Goal: Task Accomplishment & Management: Manage account settings

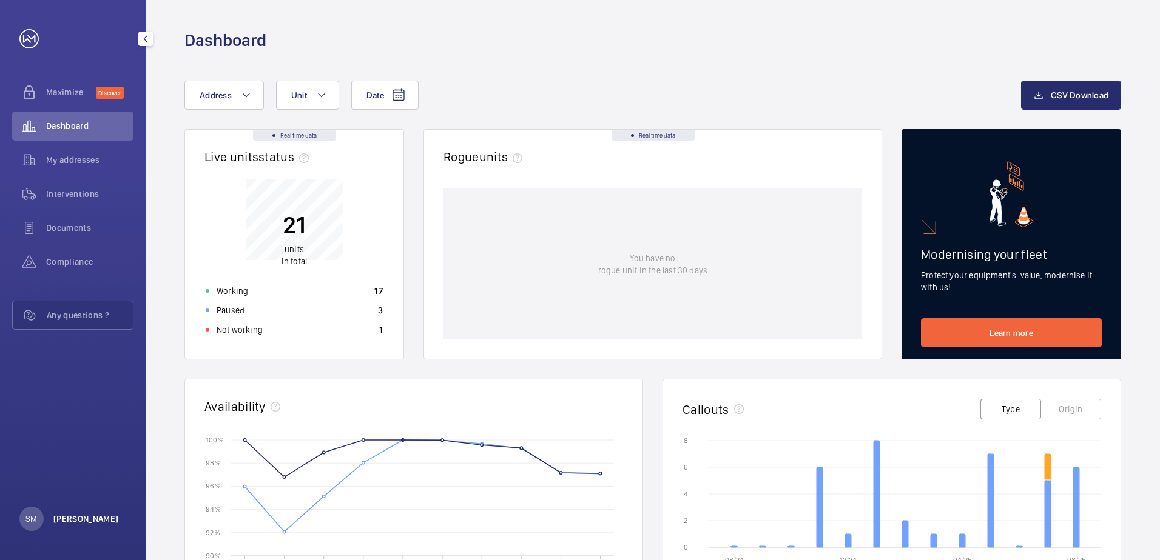
click at [72, 520] on p "[PERSON_NAME]" at bounding box center [86, 519] width 66 height 12
click at [47, 471] on link "Settings" at bounding box center [47, 470] width 31 height 10
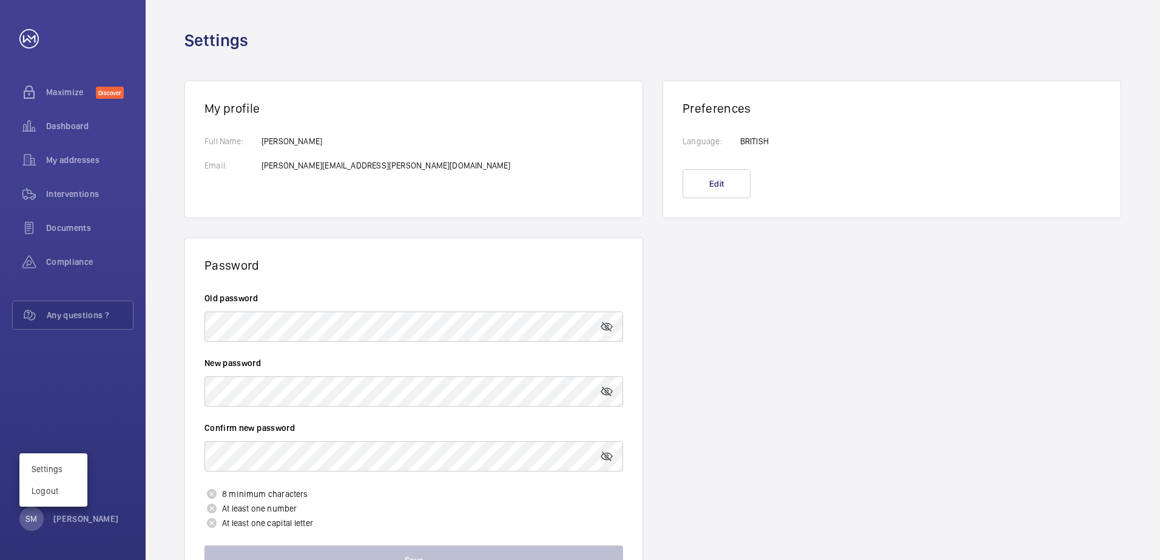
click at [339, 325] on div at bounding box center [580, 280] width 1160 height 560
click at [465, 249] on wm-front-card-header "Password" at bounding box center [413, 255] width 457 height 35
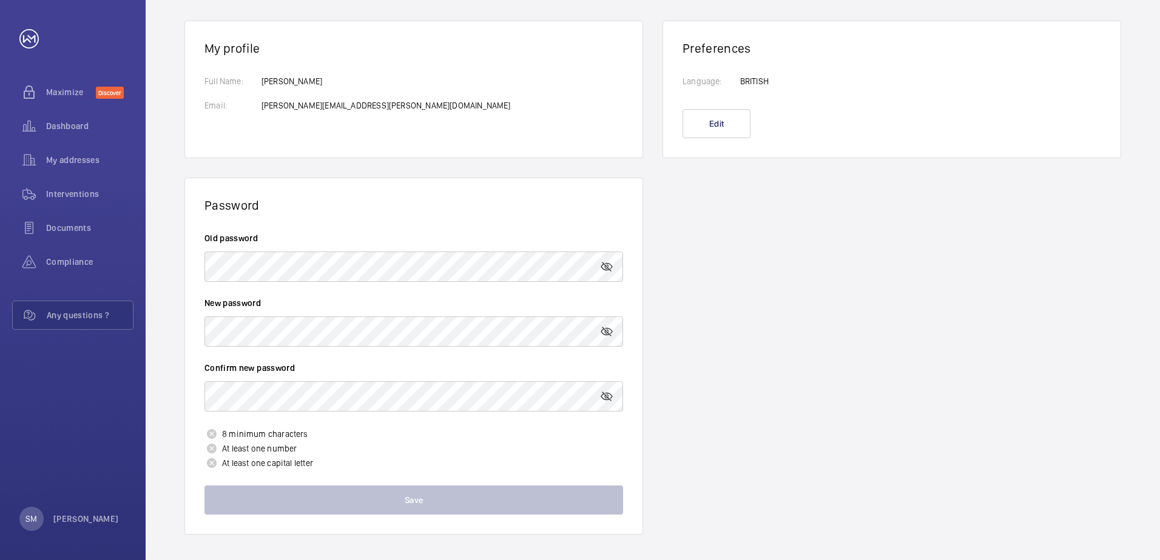
scroll to position [61, 0]
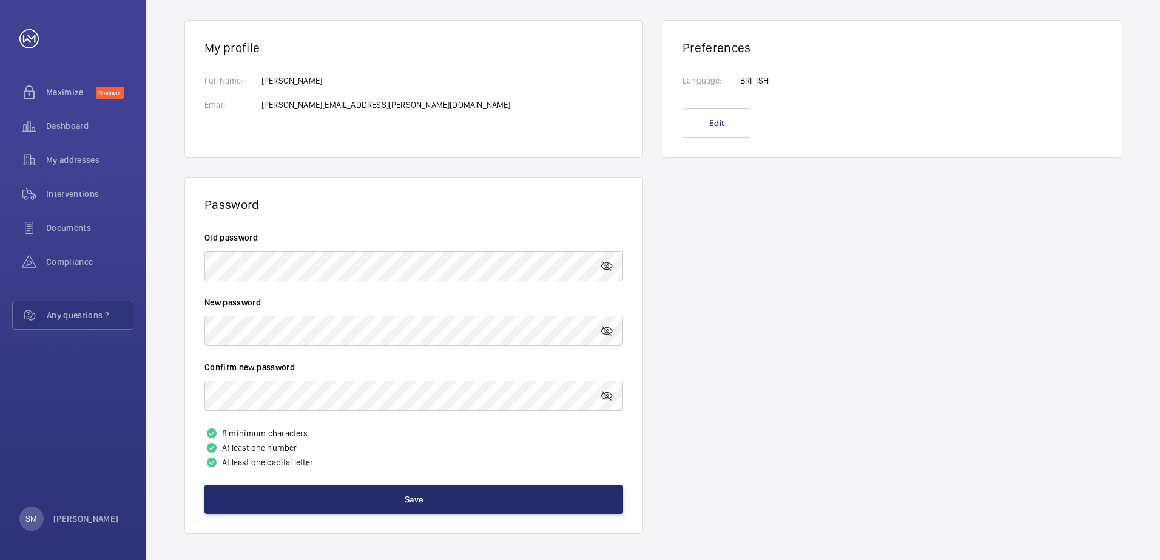
click at [566, 447] on p "At least one number" at bounding box center [413, 448] width 419 height 15
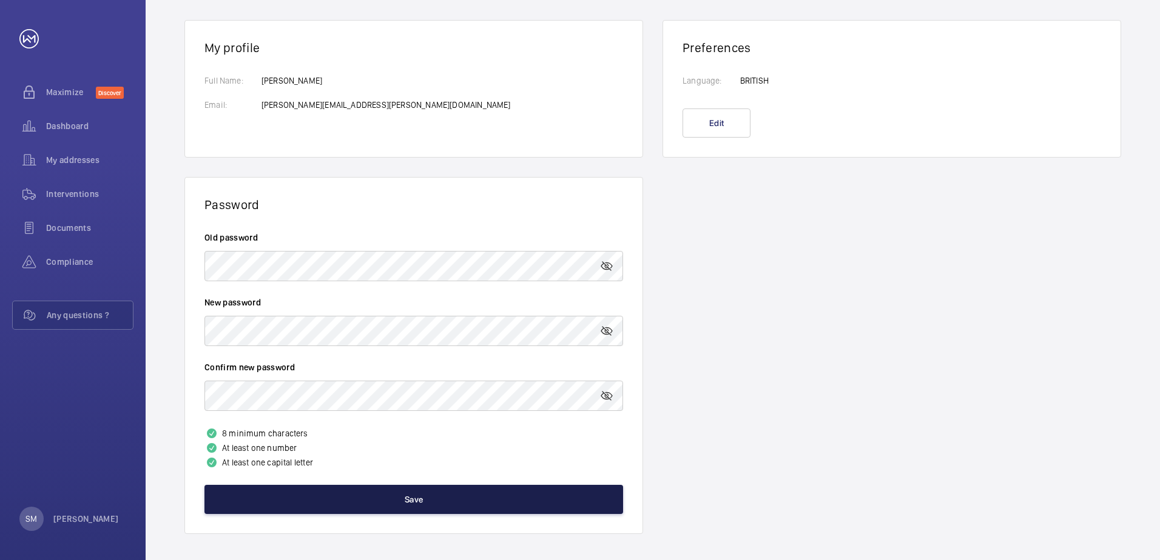
click at [409, 499] on button "Save" at bounding box center [413, 499] width 419 height 29
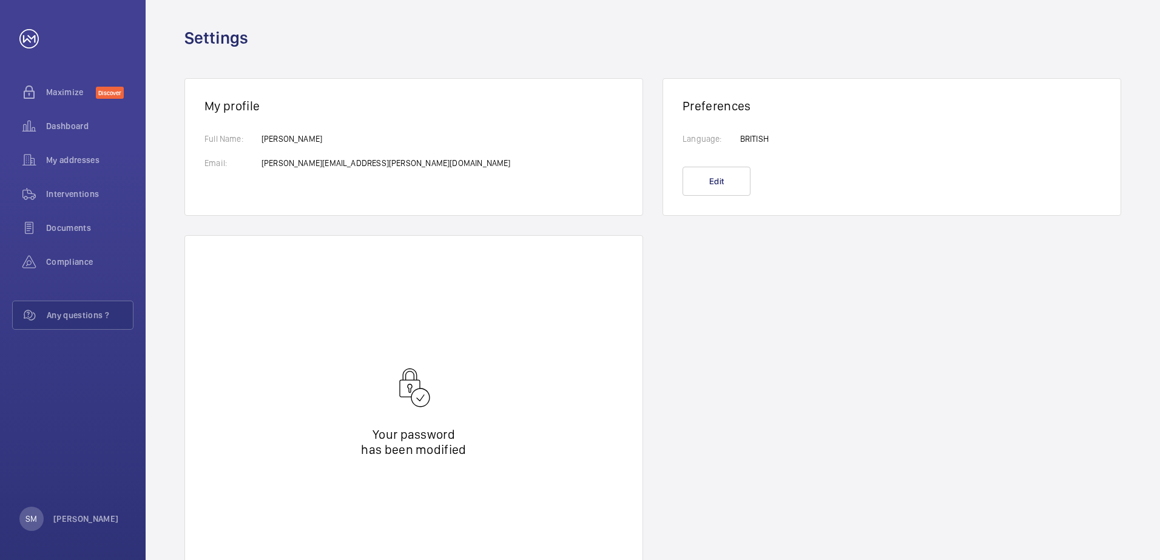
scroll to position [0, 0]
click at [103, 382] on div "Maximize Discover Dashboard My addresses Interventions Documents Compliance Any…" at bounding box center [73, 280] width 146 height 560
click at [72, 519] on p "[PERSON_NAME]" at bounding box center [86, 519] width 66 height 12
click at [48, 487] on p "Logout" at bounding box center [54, 491] width 44 height 12
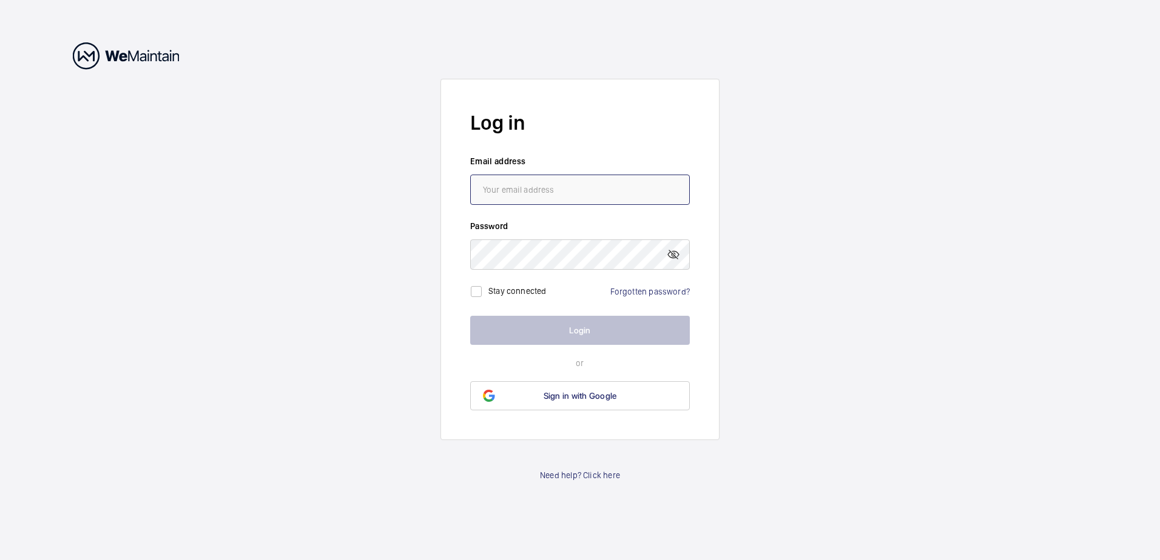
type input "[PERSON_NAME][EMAIL_ADDRESS][PERSON_NAME][DOMAIN_NAME]"
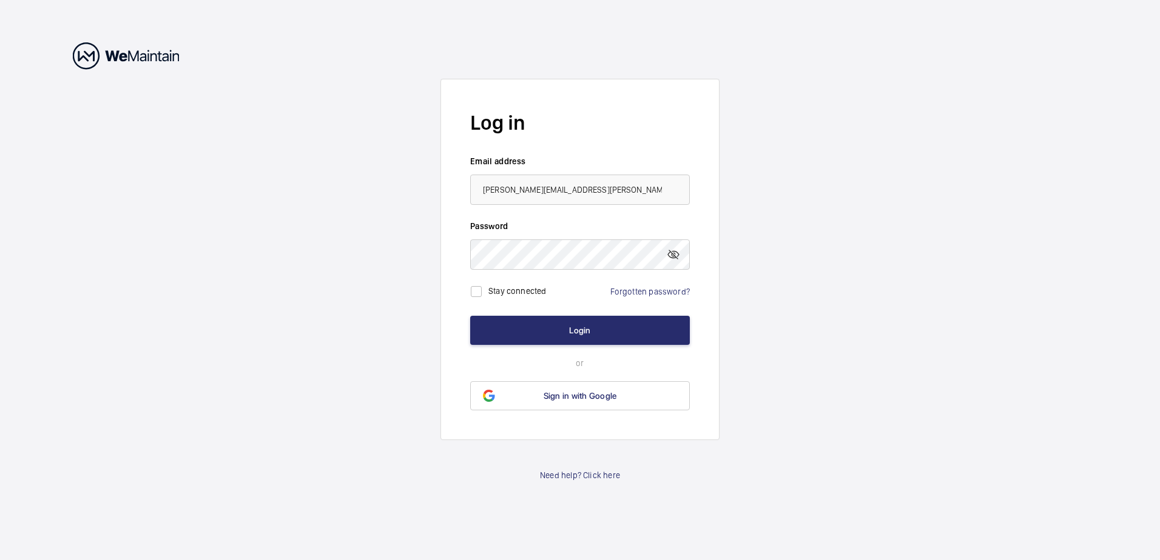
click at [608, 217] on form "Log in Email address [PERSON_NAME][EMAIL_ADDRESS][PERSON_NAME][DOMAIN_NAME] Pas…" at bounding box center [579, 260] width 279 height 362
click at [610, 188] on input "[PERSON_NAME][EMAIL_ADDRESS][PERSON_NAME][DOMAIN_NAME]" at bounding box center [580, 190] width 220 height 30
drag, startPoint x: 611, startPoint y: 187, endPoint x: 214, endPoint y: 190, distance: 397.3
click at [214, 190] on wm-front-auth-container "Log in Email address [PERSON_NAME][EMAIL_ADDRESS][PERSON_NAME][DOMAIN_NAME] Pas…" at bounding box center [580, 280] width 1160 height 560
click at [679, 255] on mat-icon at bounding box center [673, 254] width 15 height 15
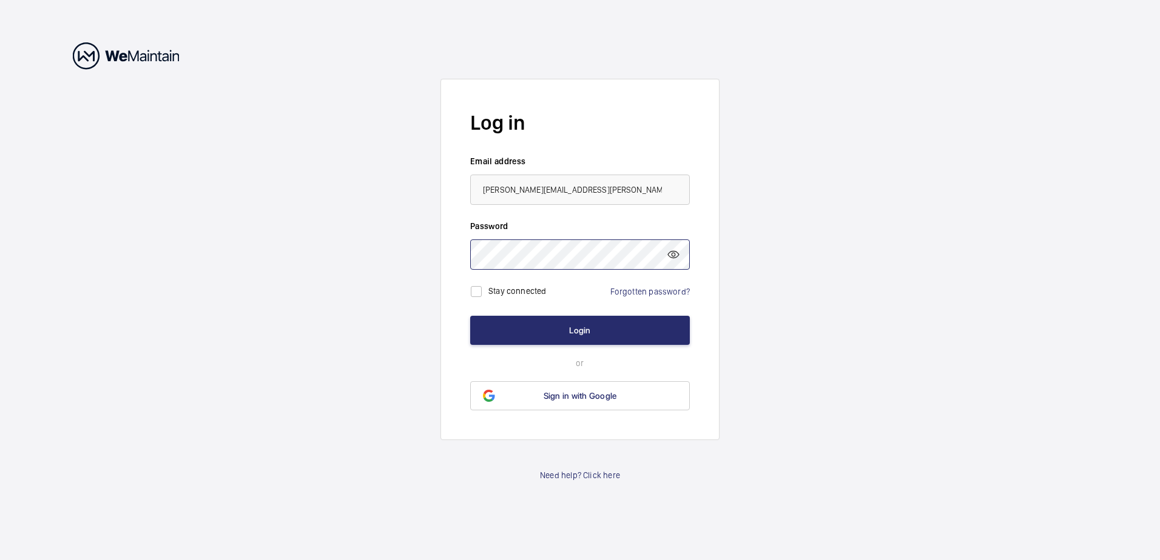
click at [432, 252] on wm-front-auth-container "Log in Email address [PERSON_NAME][EMAIL_ADDRESS][PERSON_NAME][DOMAIN_NAME] Pas…" at bounding box center [580, 280] width 1160 height 560
